Goal: Transaction & Acquisition: Download file/media

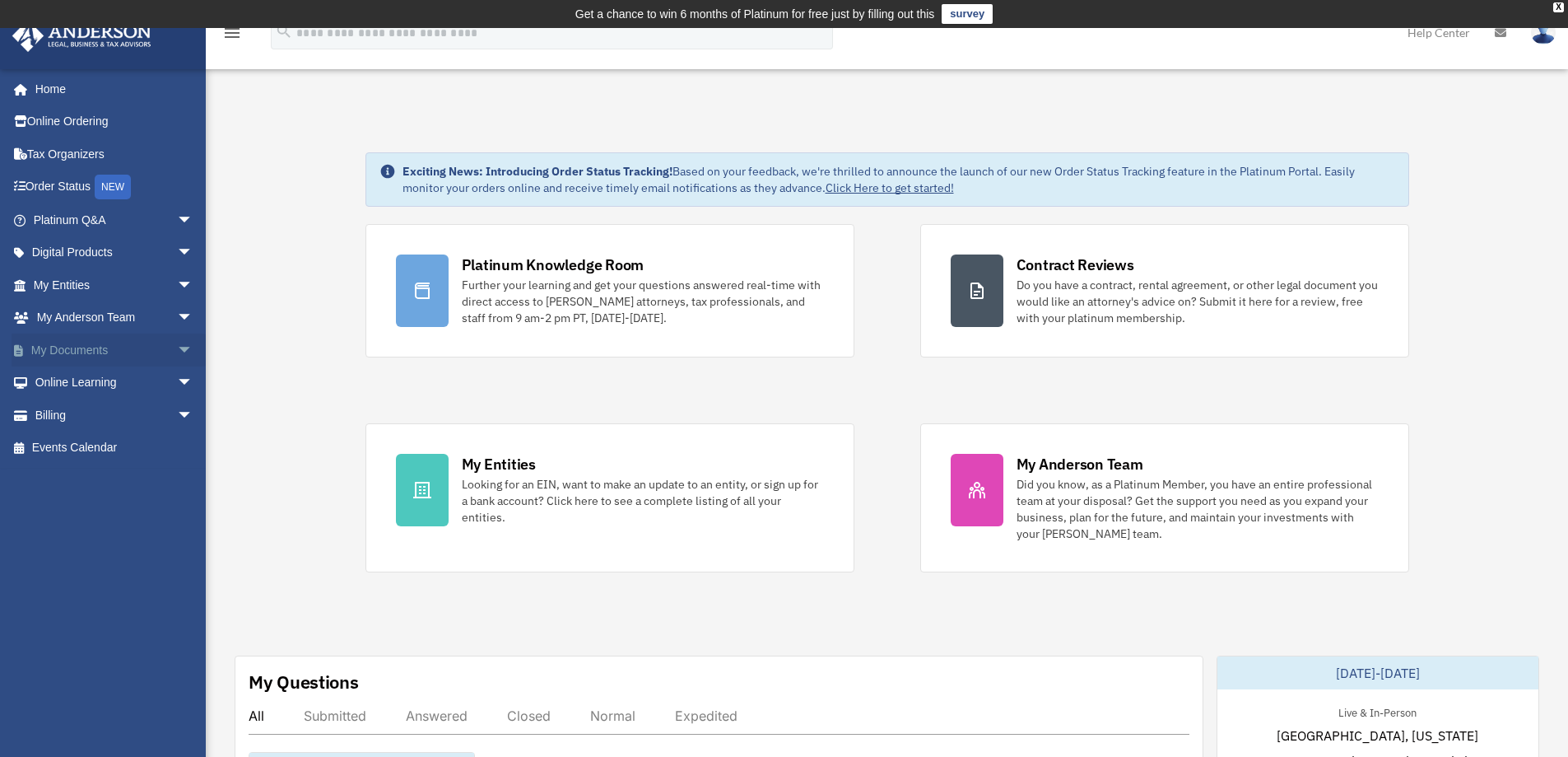
click at [133, 347] on link "My Documents arrow_drop_down" at bounding box center [114, 350] width 206 height 33
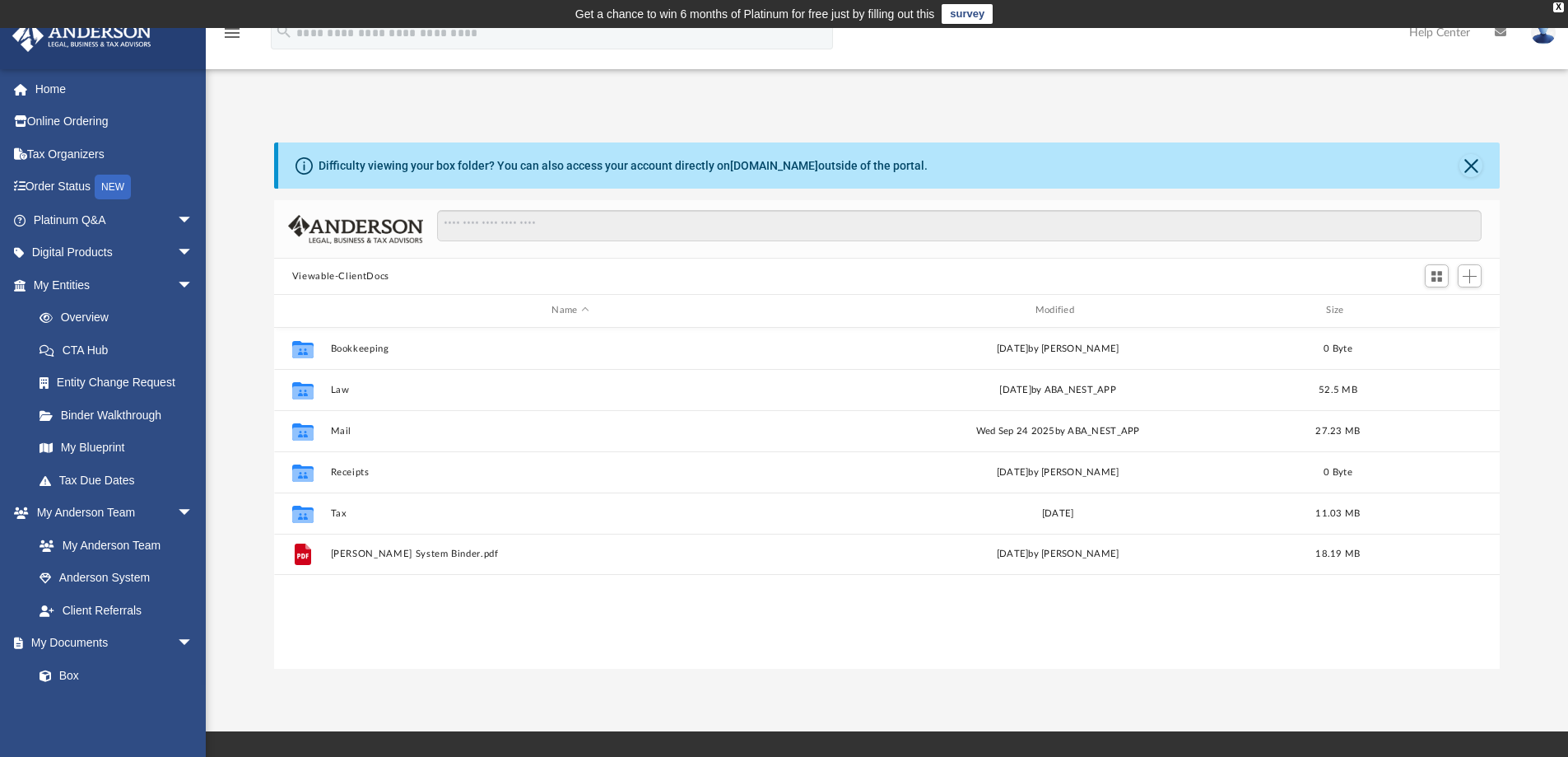
scroll to position [362, 1213]
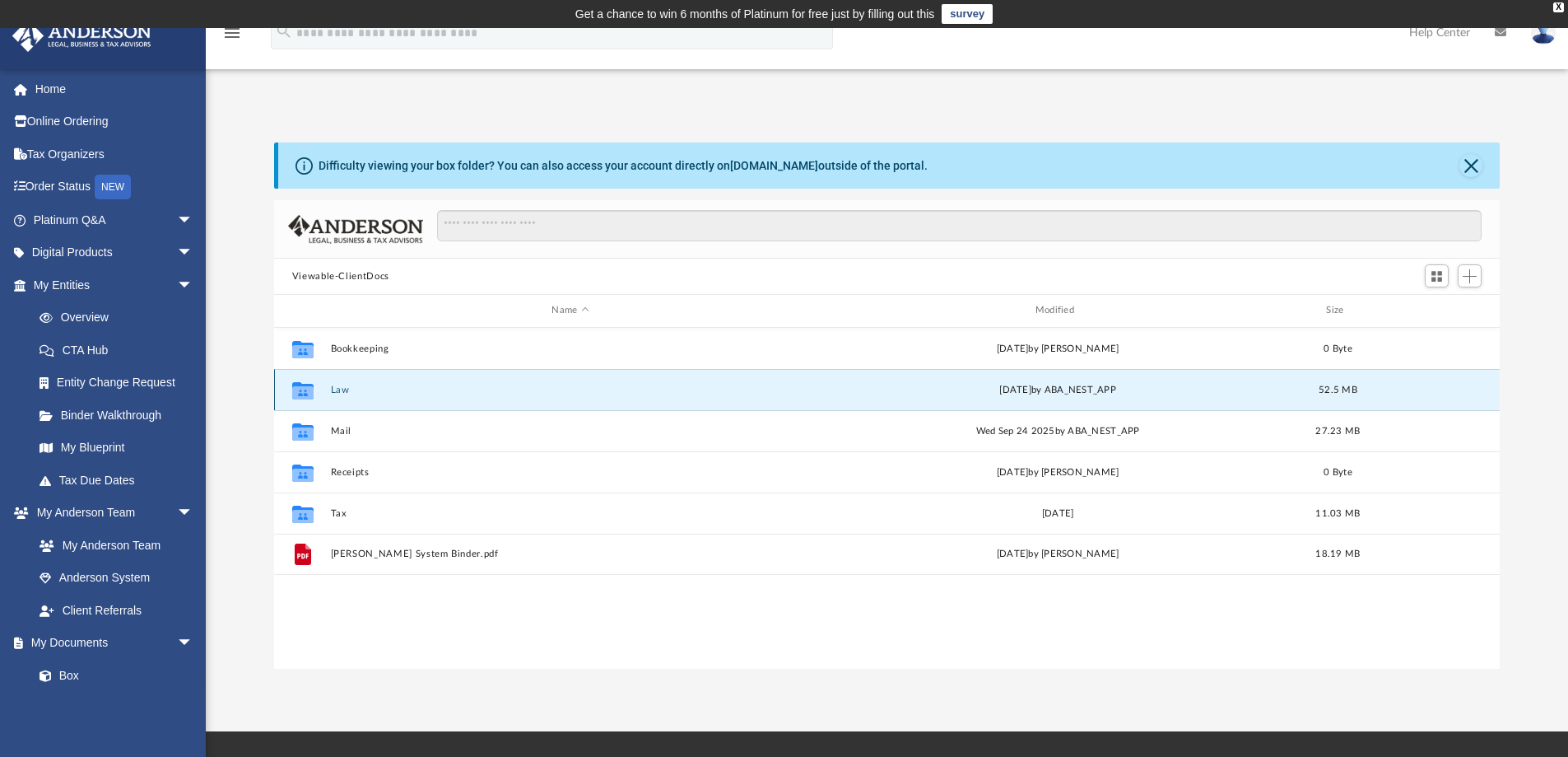
click at [336, 389] on button "Law" at bounding box center [570, 390] width 480 height 10
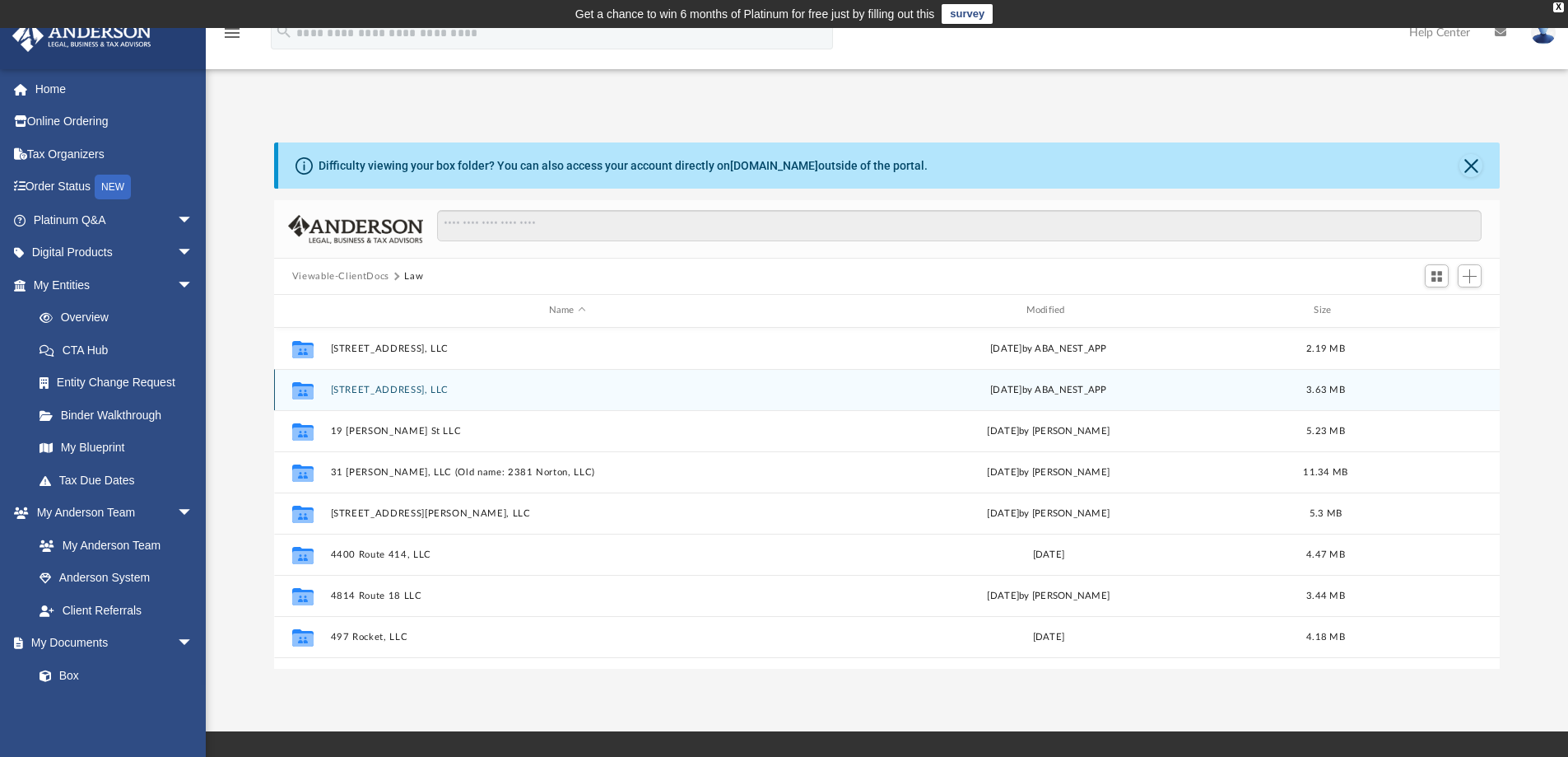
click at [376, 388] on button "[STREET_ADDRESS], LLC" at bounding box center [567, 390] width 475 height 10
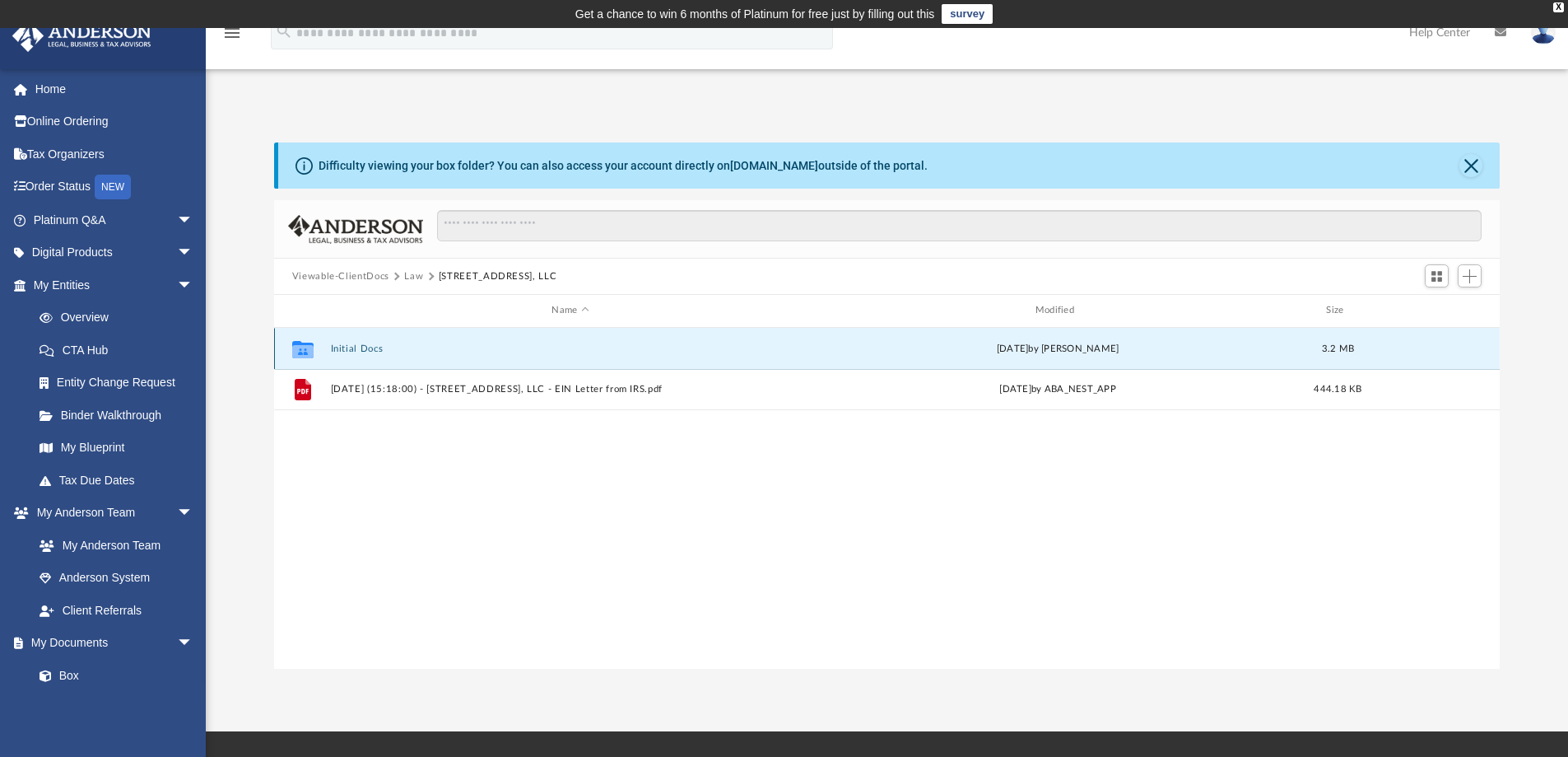
click at [353, 346] on button "Initial Docs" at bounding box center [570, 349] width 480 height 10
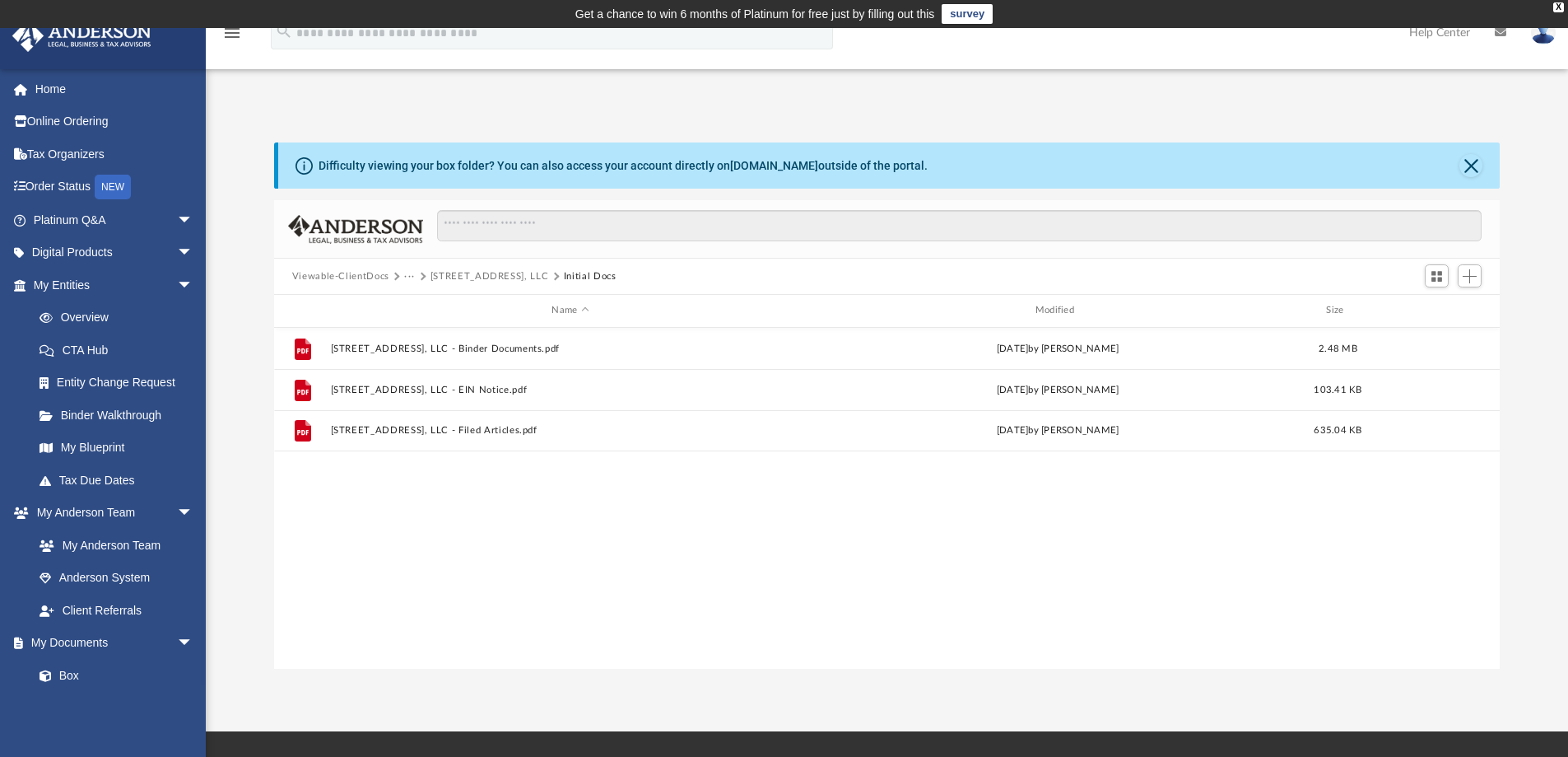
click at [475, 281] on button "[STREET_ADDRESS], LLC" at bounding box center [490, 276] width 119 height 15
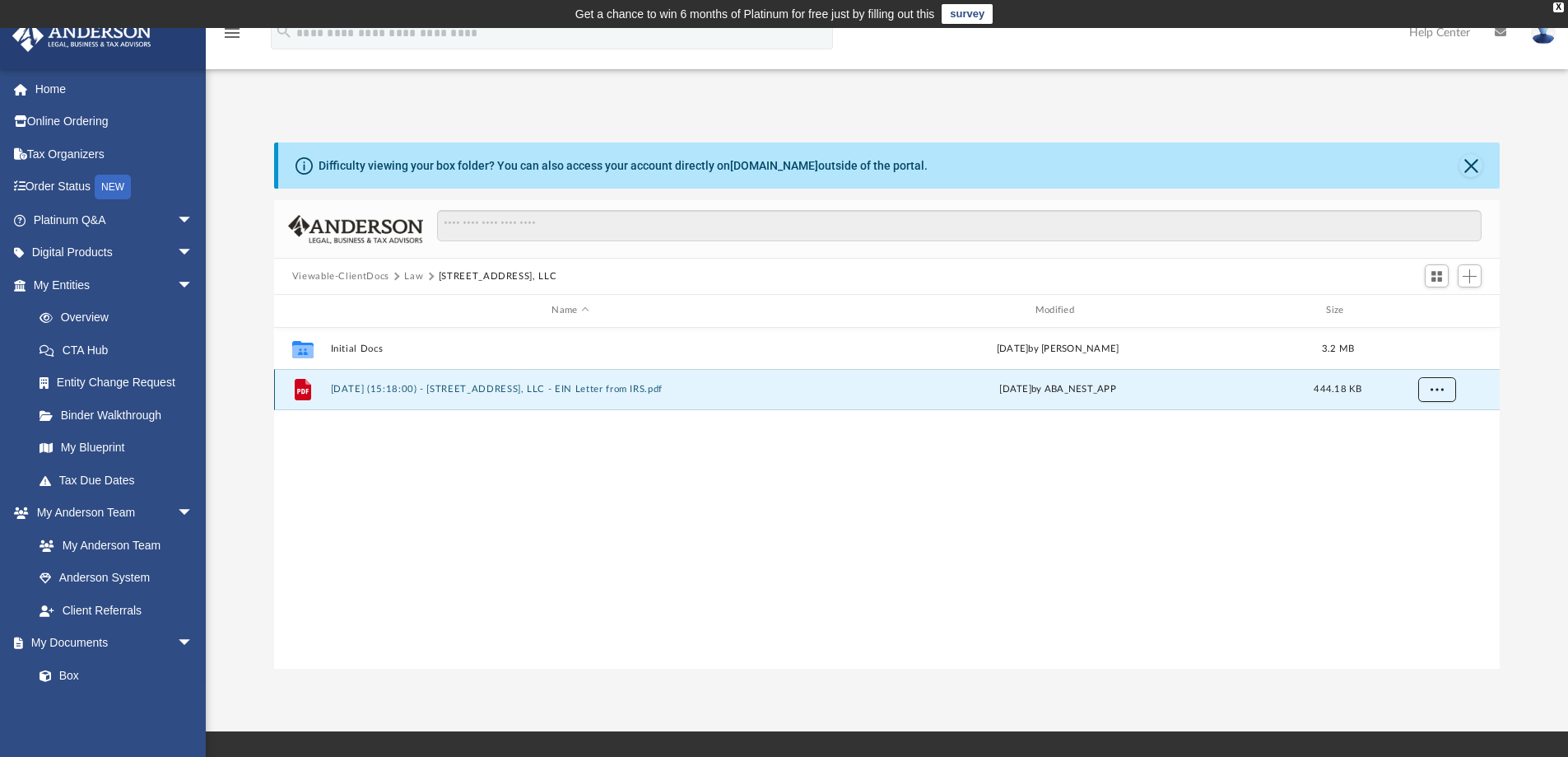
click at [1426, 391] on button "More options" at bounding box center [1436, 389] width 38 height 24
click at [1414, 447] on li "Download" at bounding box center [1421, 448] width 48 height 17
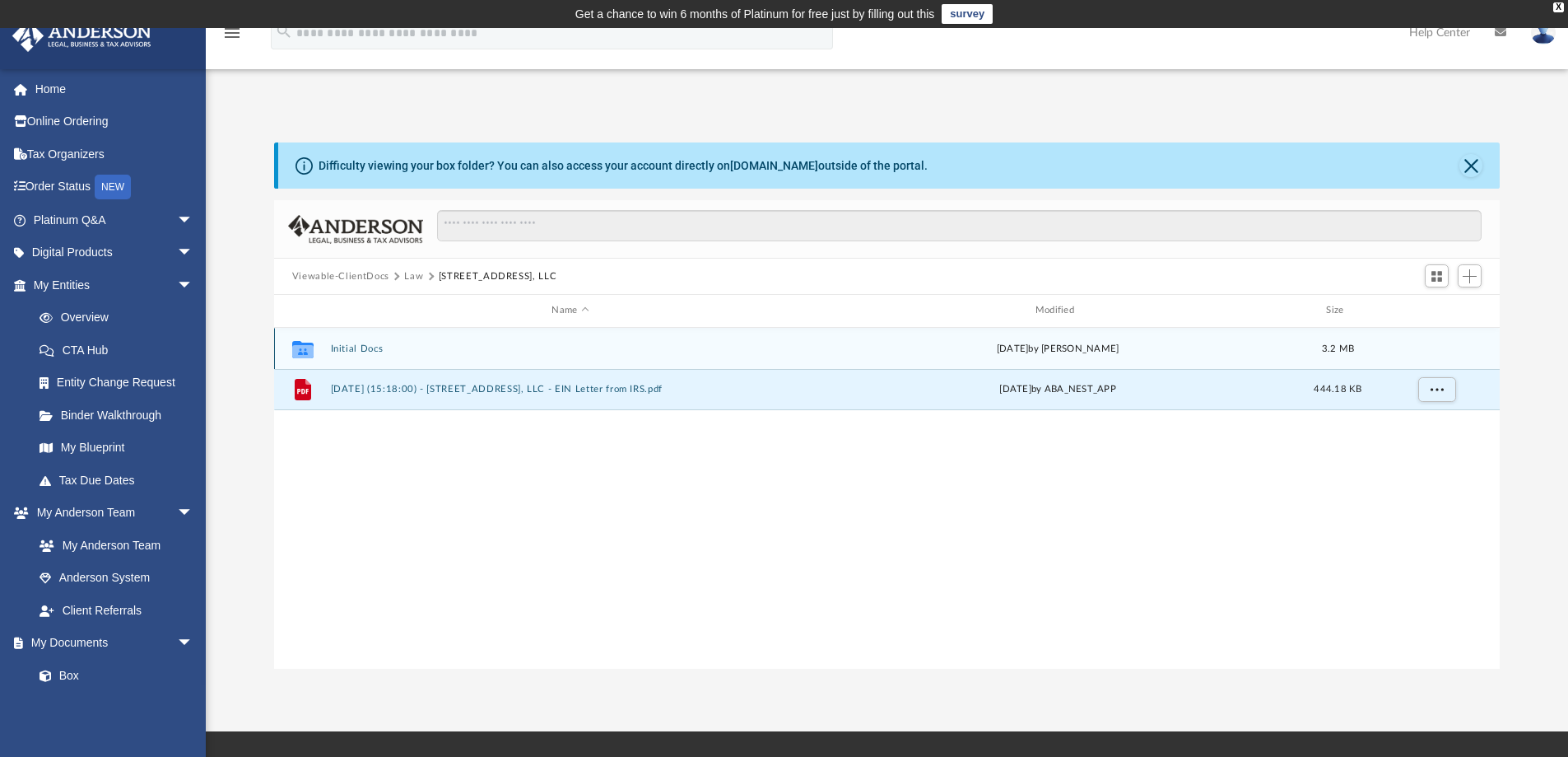
click at [361, 347] on button "Initial Docs" at bounding box center [570, 349] width 480 height 10
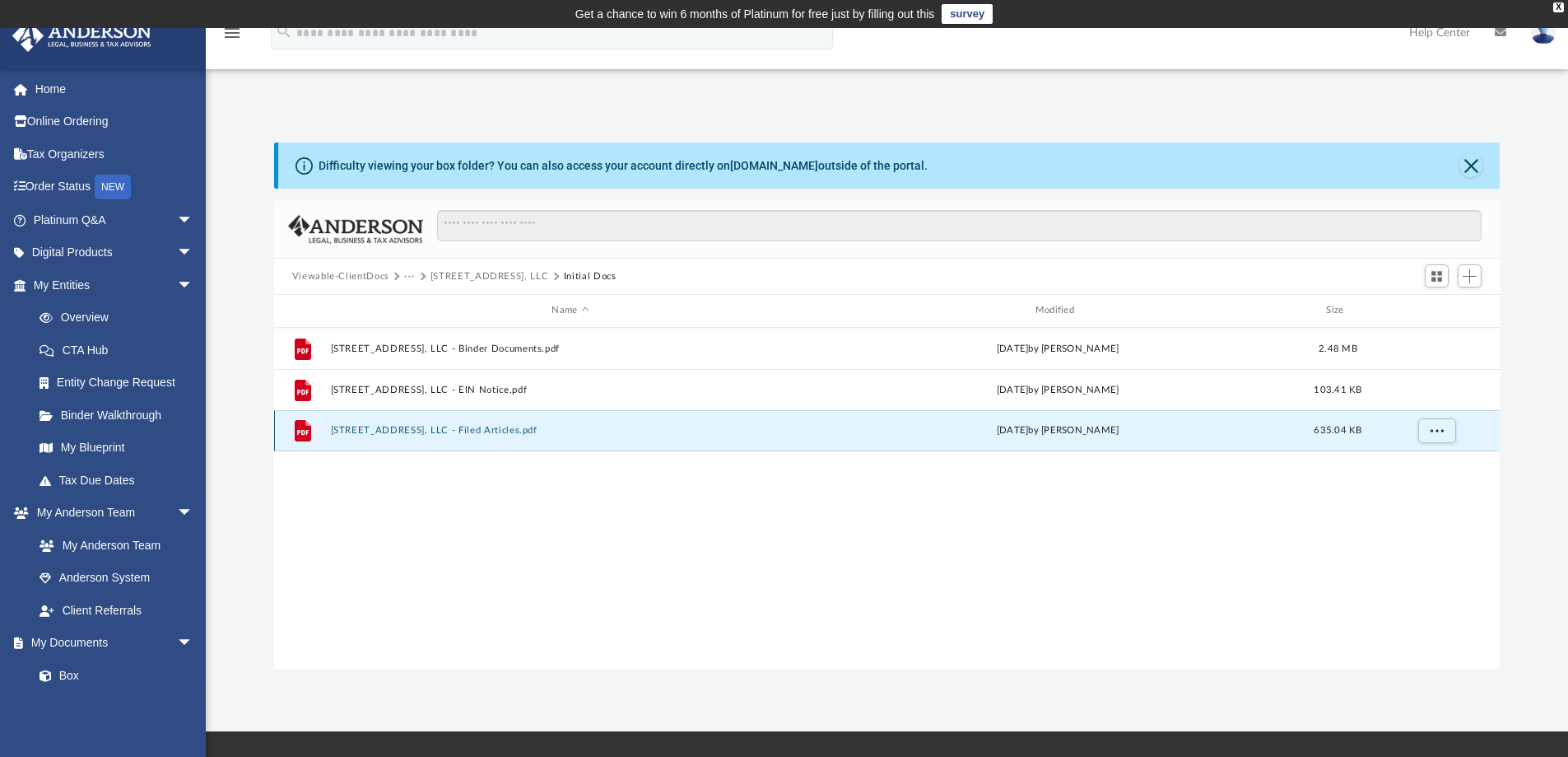
click at [483, 429] on button "[STREET_ADDRESS], LLC - Filed Articles.pdf" at bounding box center [570, 430] width 480 height 10
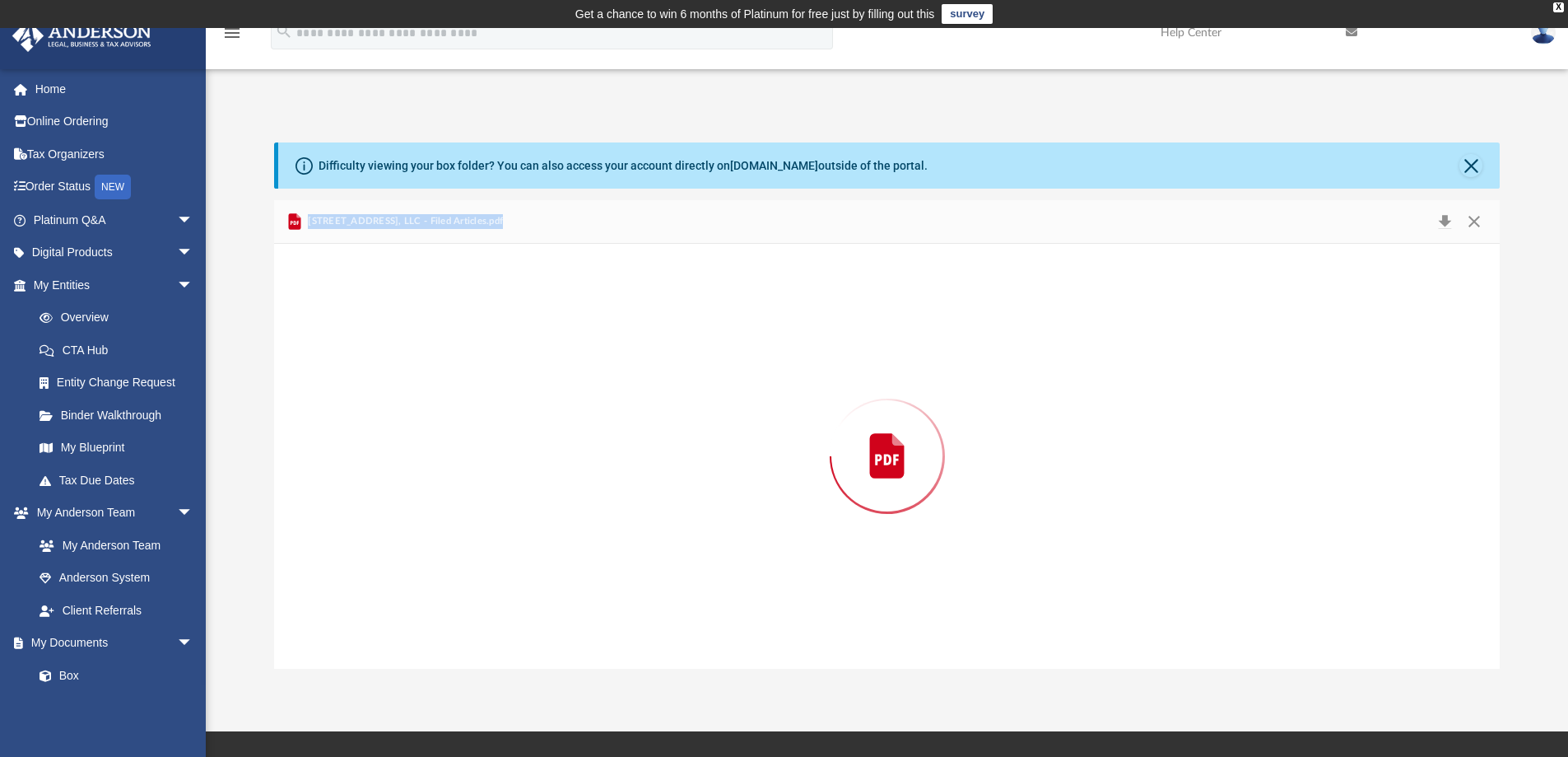
click at [483, 429] on div "Preview" at bounding box center [887, 456] width 1226 height 425
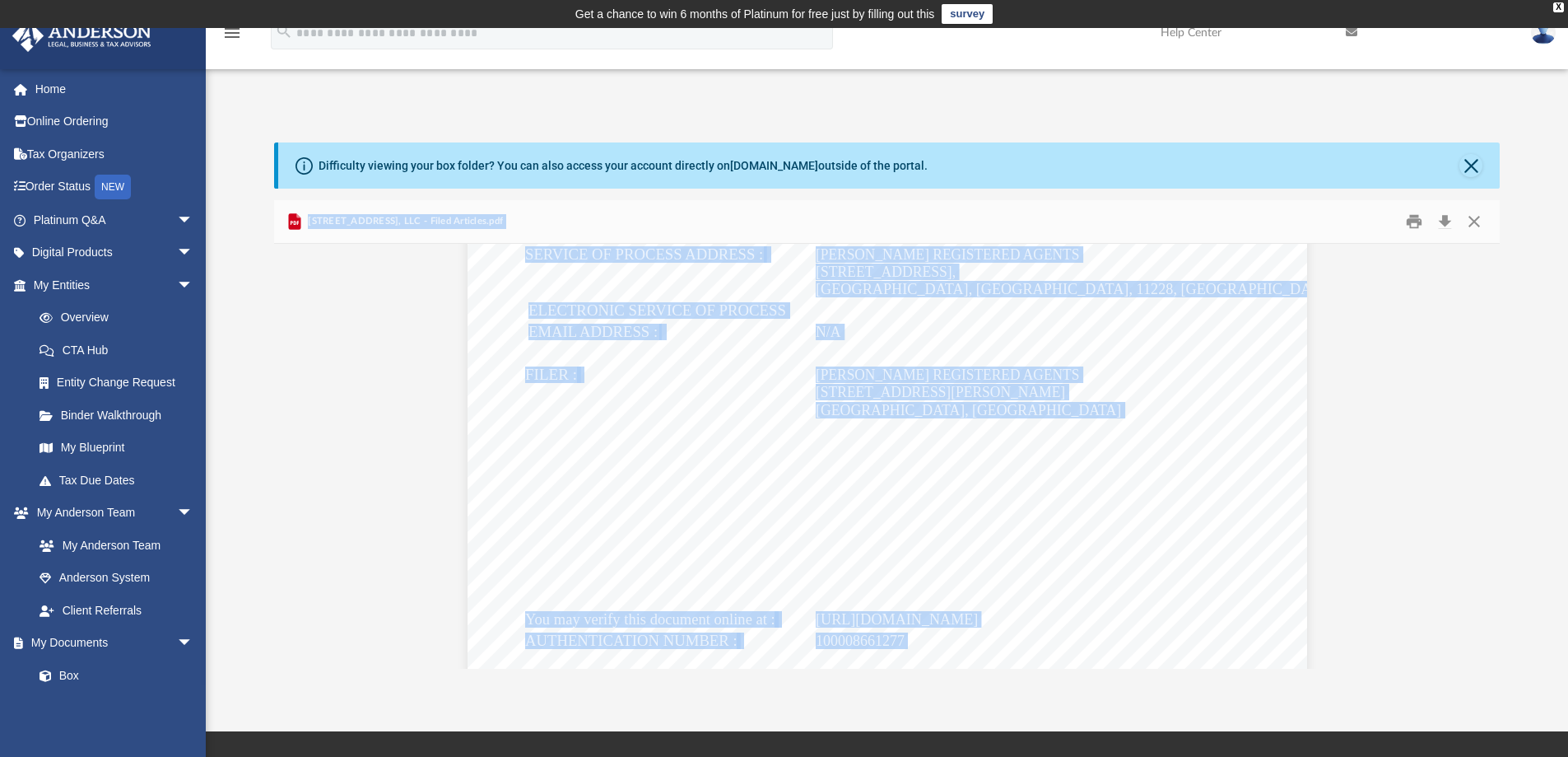
scroll to position [3845, 0]
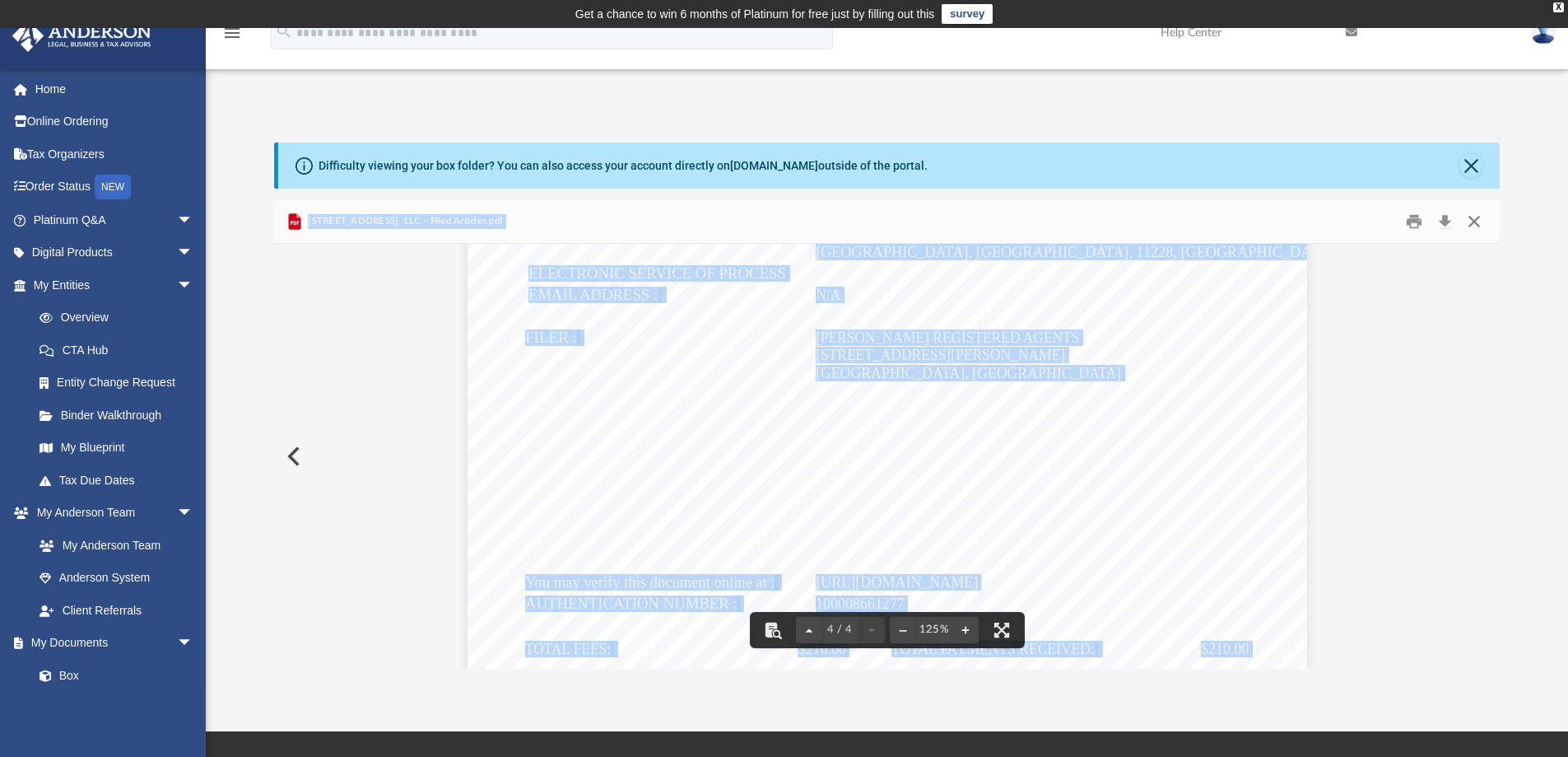
click at [1475, 227] on button "Close" at bounding box center [1474, 221] width 30 height 25
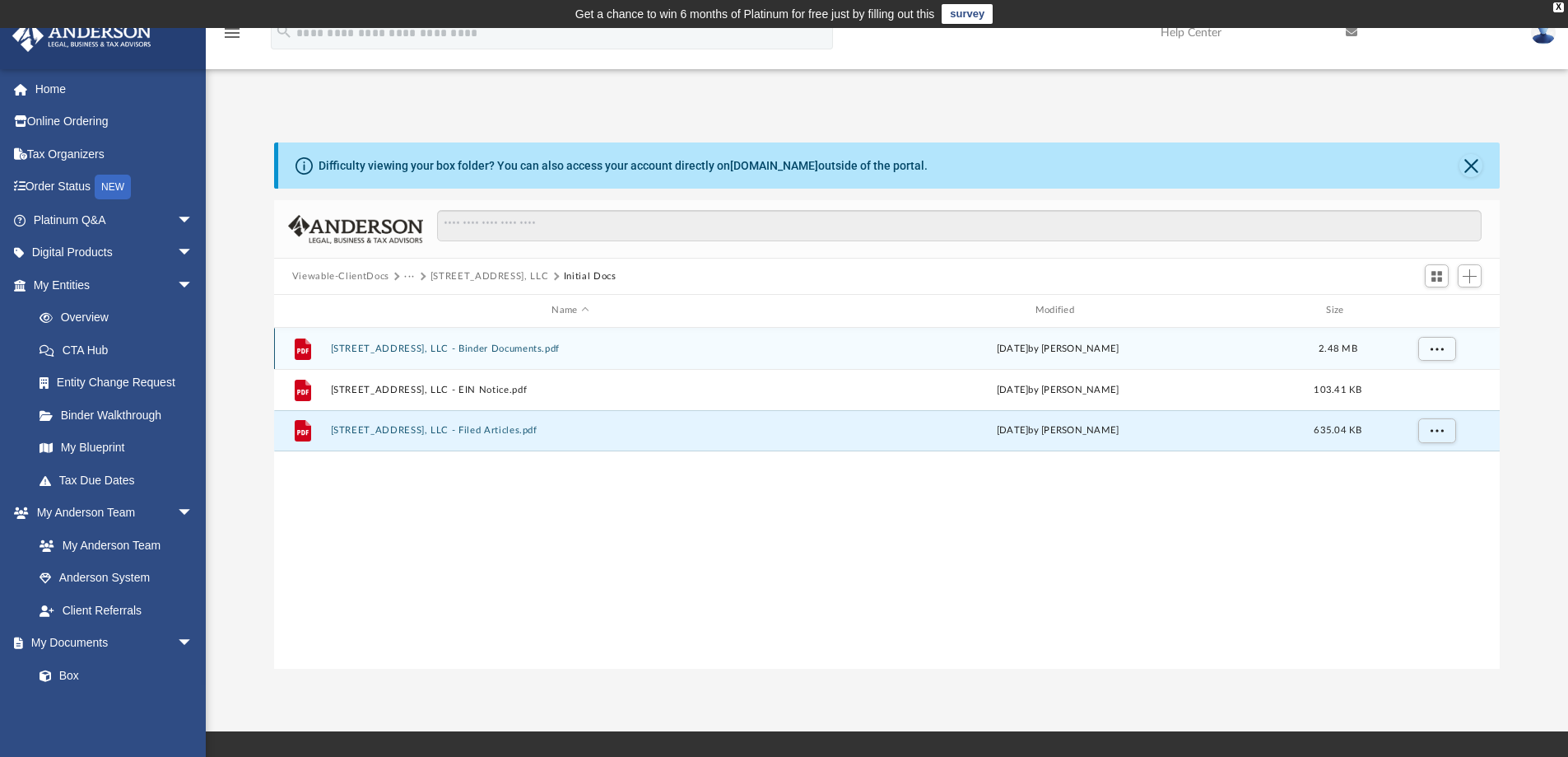
click at [464, 361] on div "File [STREET_ADDRESS], LLC - Binder Documents.pdf [DATE] by [PERSON_NAME] 2.48 …" at bounding box center [887, 348] width 1226 height 41
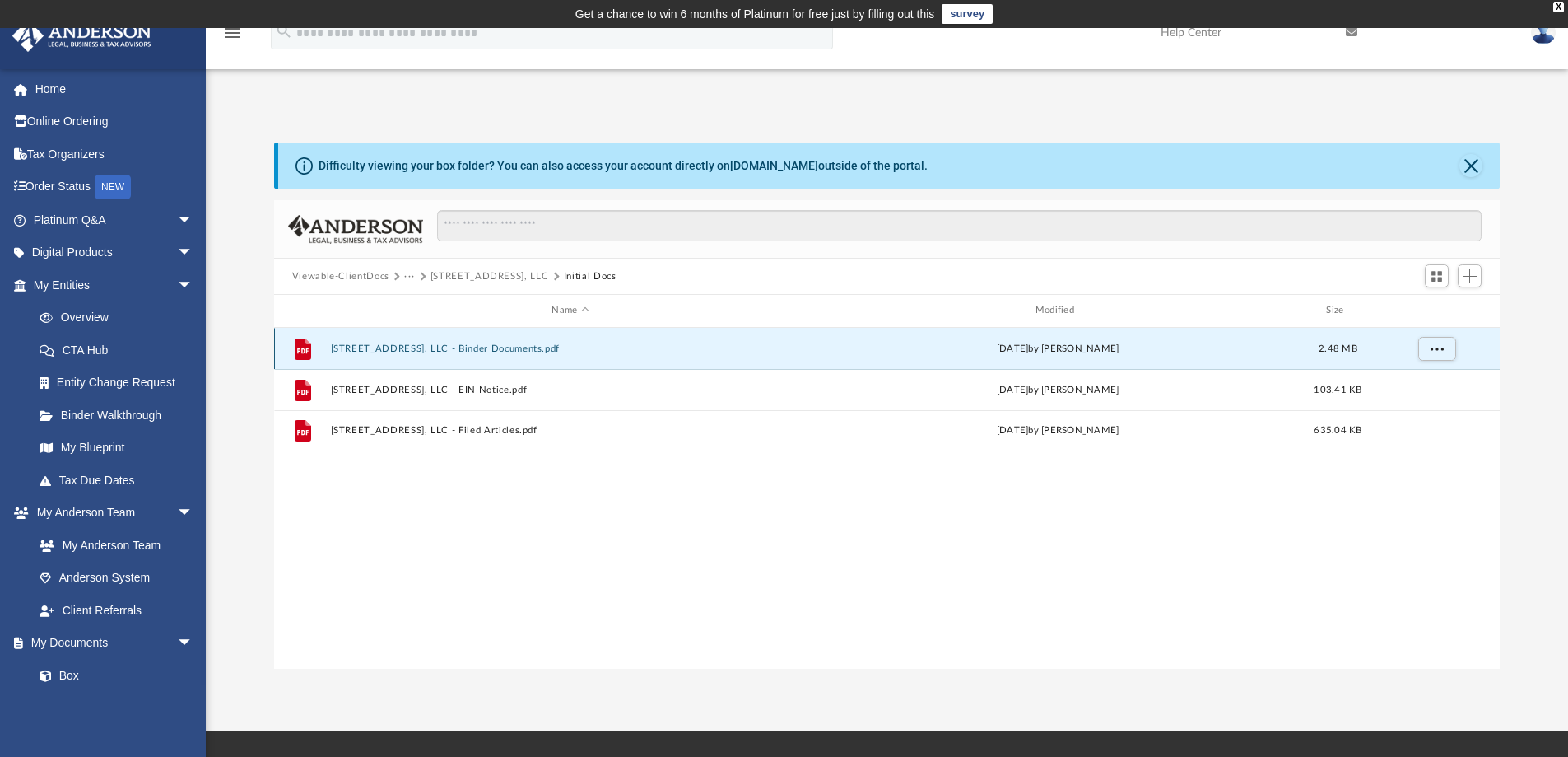
click at [464, 361] on div "File [STREET_ADDRESS], LLC - Binder Documents.pdf [DATE] by [PERSON_NAME] 2.48 …" at bounding box center [887, 348] width 1226 height 41
click at [1445, 348] on button "More options" at bounding box center [1436, 348] width 38 height 24
click at [1426, 385] on li "Preview" at bounding box center [1421, 383] width 48 height 17
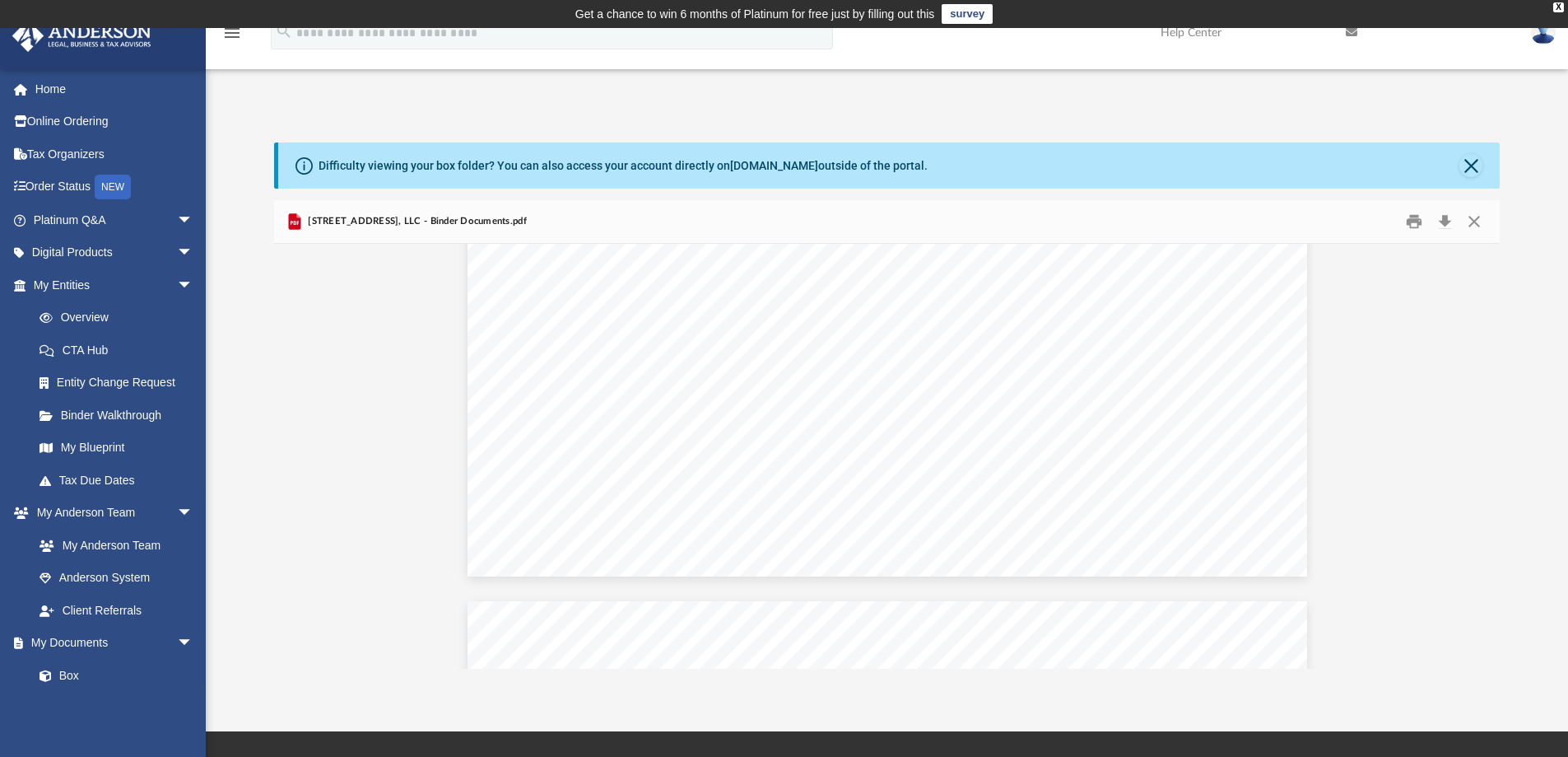
scroll to position [7478, 0]
